Goal: Task Accomplishment & Management: Complete application form

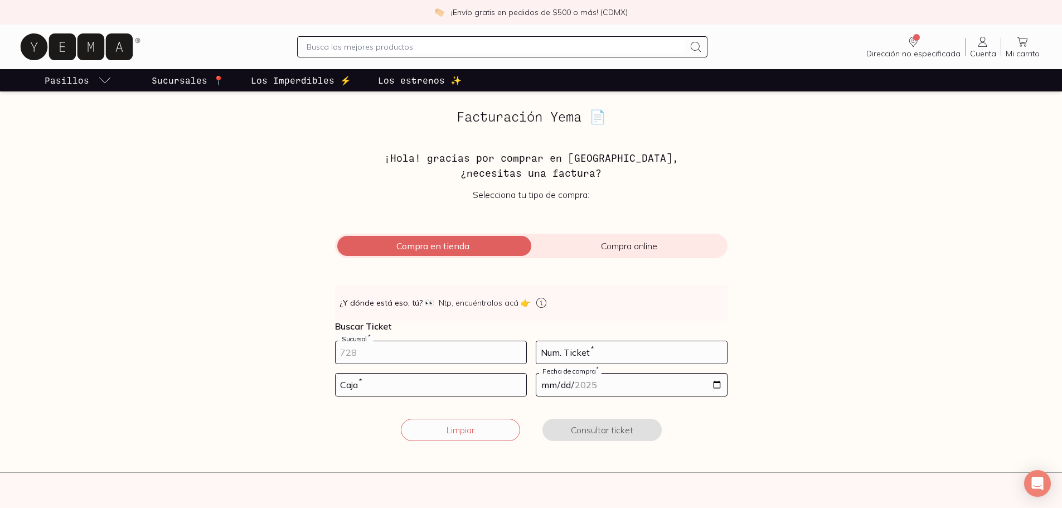
click at [391, 350] on input "number" at bounding box center [431, 352] width 191 height 22
type input "10002"
click at [582, 353] on input "number" at bounding box center [632, 352] width 191 height 22
type input "129"
click at [378, 380] on input "number" at bounding box center [431, 385] width 191 height 22
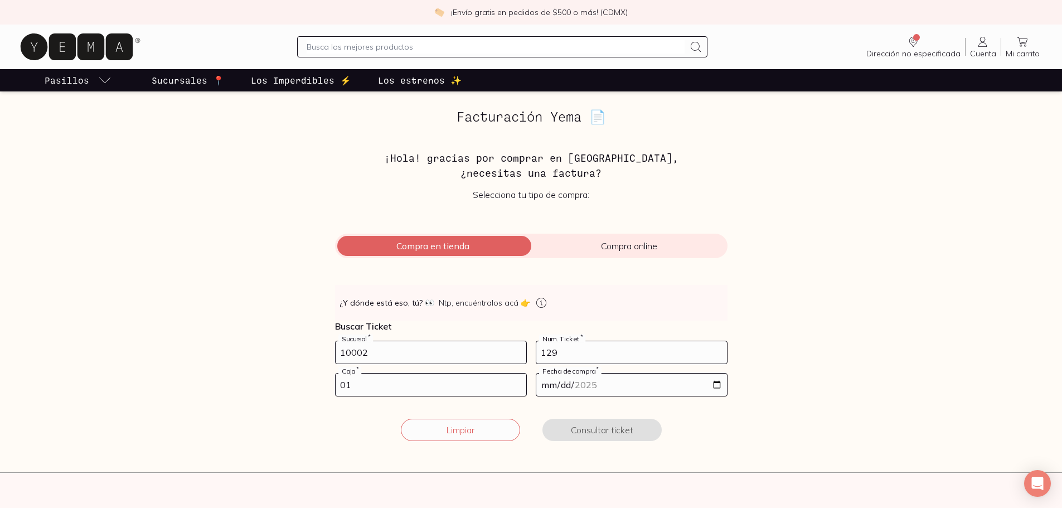
type input "01"
click at [719, 387] on input "date" at bounding box center [632, 385] width 191 height 22
type input "[DATE]"
click at [606, 429] on button "Consultar ticket" at bounding box center [602, 430] width 119 height 22
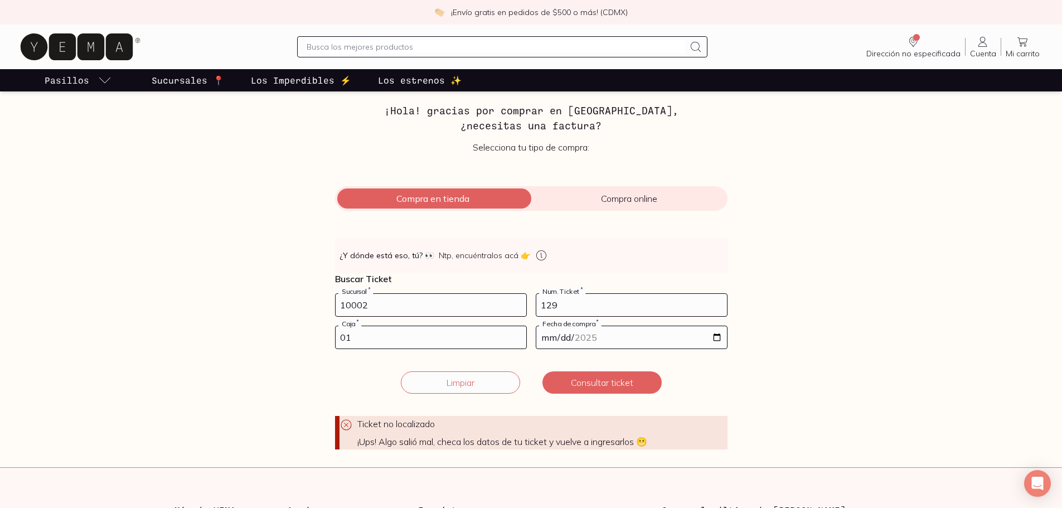
scroll to position [167, 0]
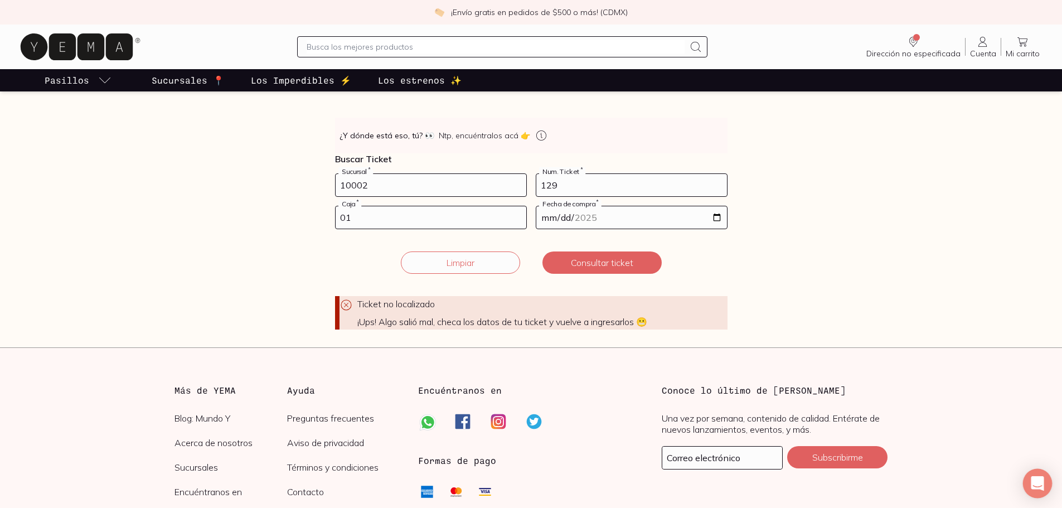
click at [1038, 487] on icon "Open Intercom Messenger" at bounding box center [1038, 483] width 15 height 15
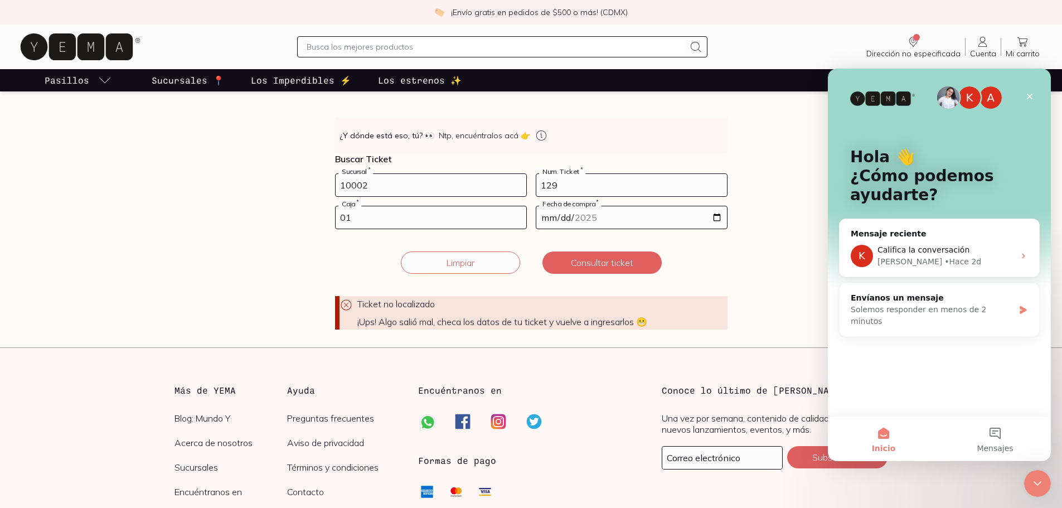
scroll to position [0, 0]
click at [934, 305] on div "Solemos responder en menos de 2 minutos" at bounding box center [932, 315] width 163 height 23
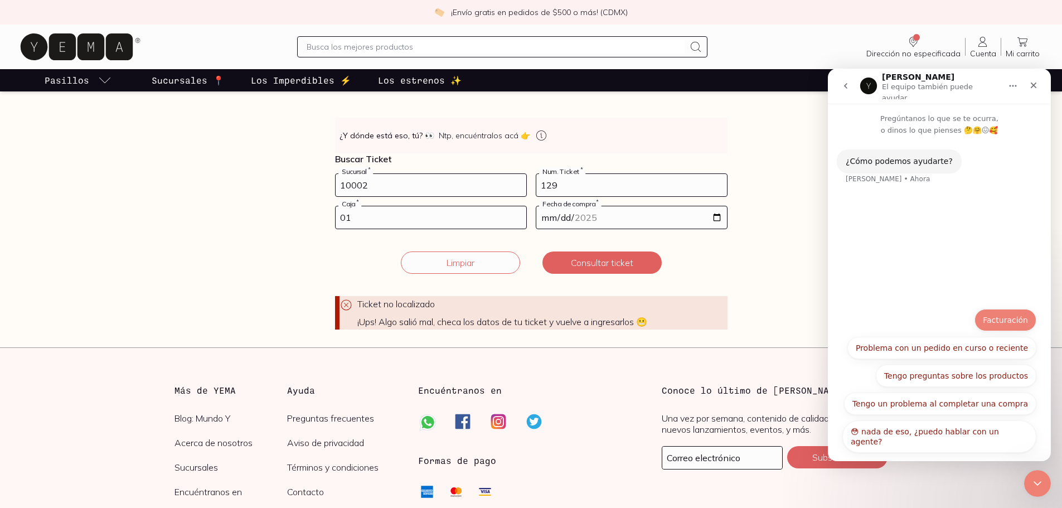
click at [1013, 320] on button "Facturación" at bounding box center [1006, 320] width 62 height 22
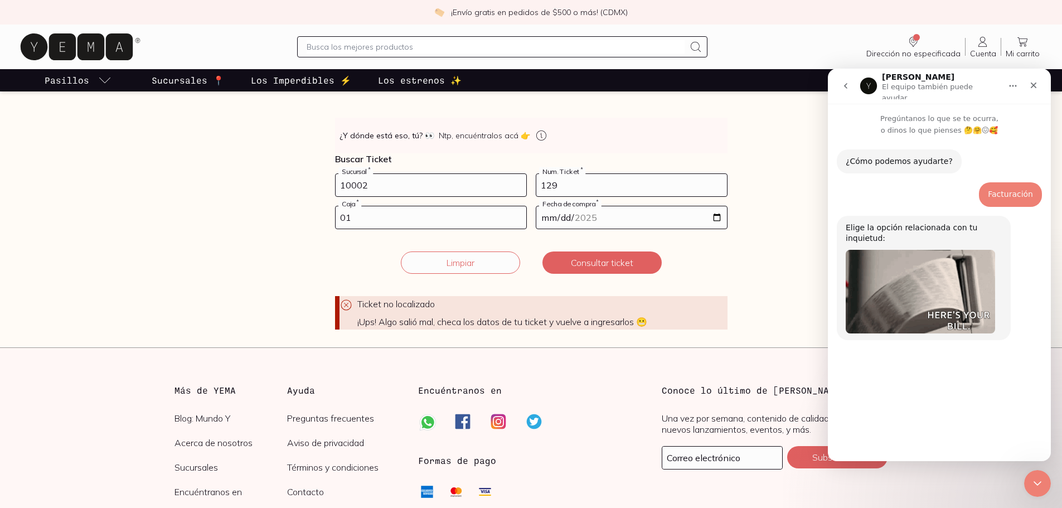
click at [975, 403] on button "Problemas para facturar" at bounding box center [981, 404] width 111 height 22
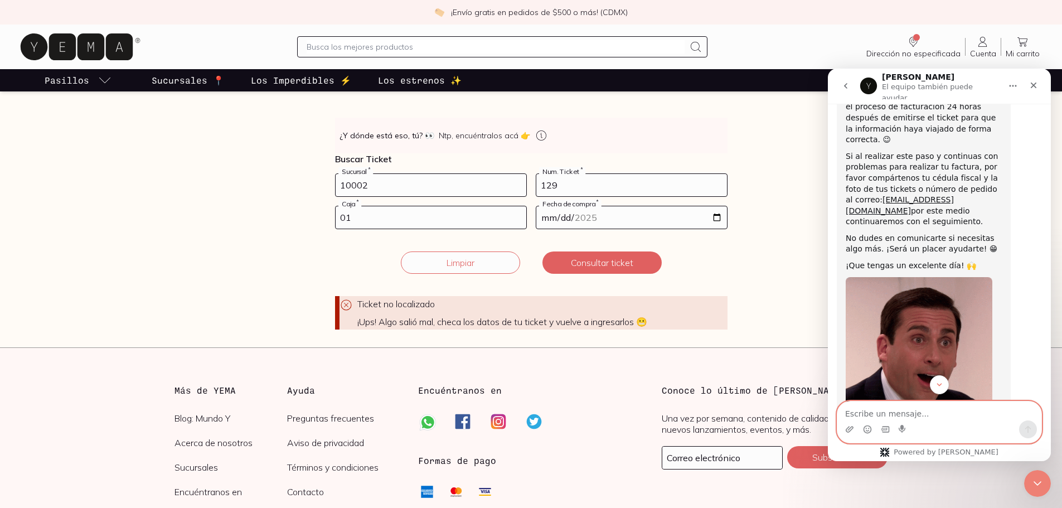
scroll to position [332, 0]
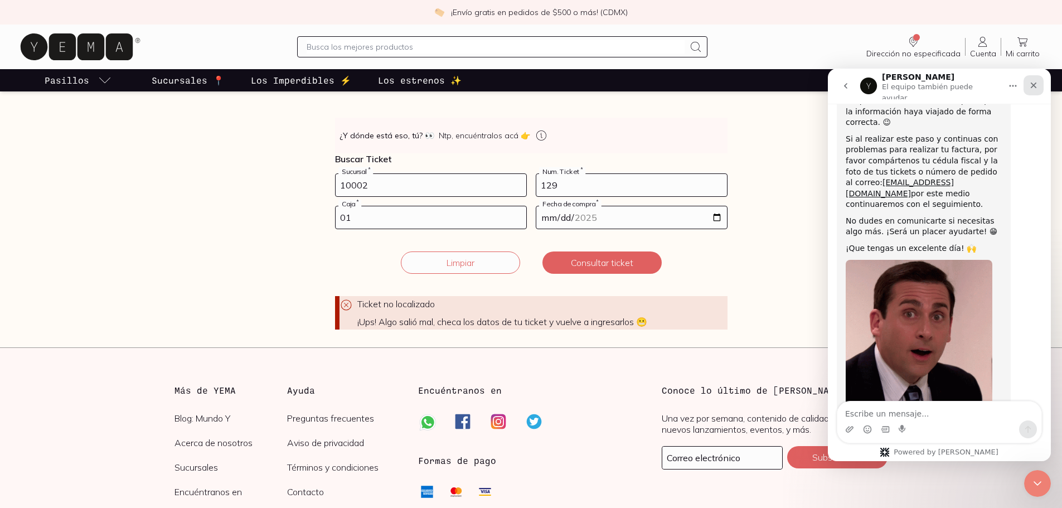
click at [1032, 76] on div "Cerrar" at bounding box center [1034, 85] width 20 height 20
